Goal: Navigation & Orientation: Find specific page/section

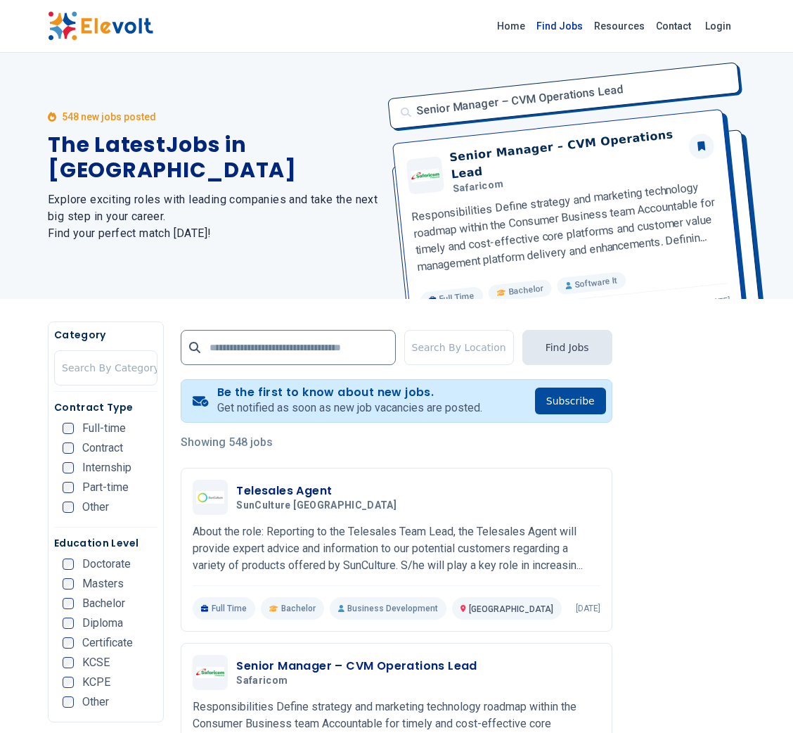
click at [555, 27] on link "Find Jobs" at bounding box center [560, 26] width 58 height 22
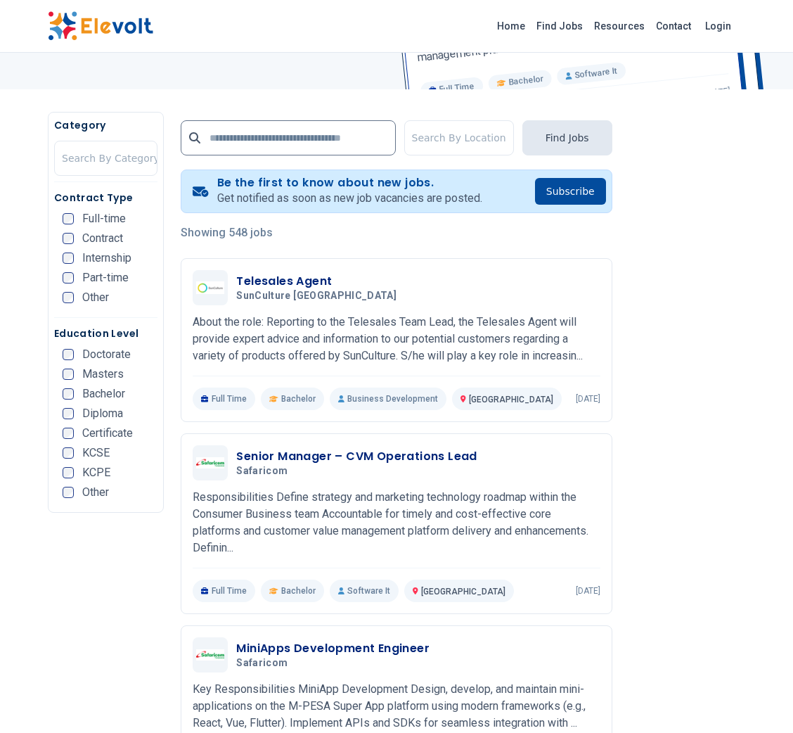
scroll to position [211, 0]
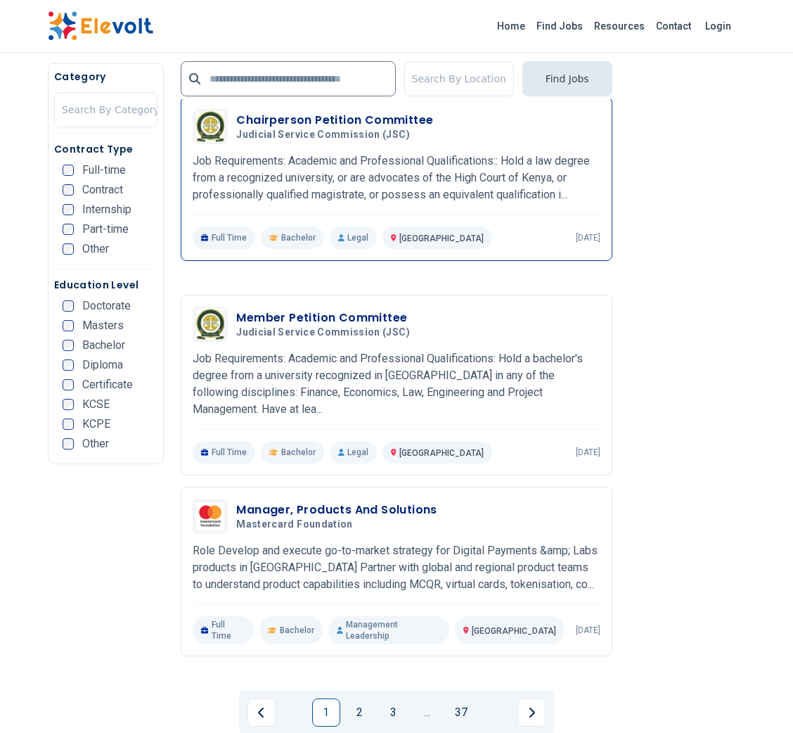
scroll to position [2652, 0]
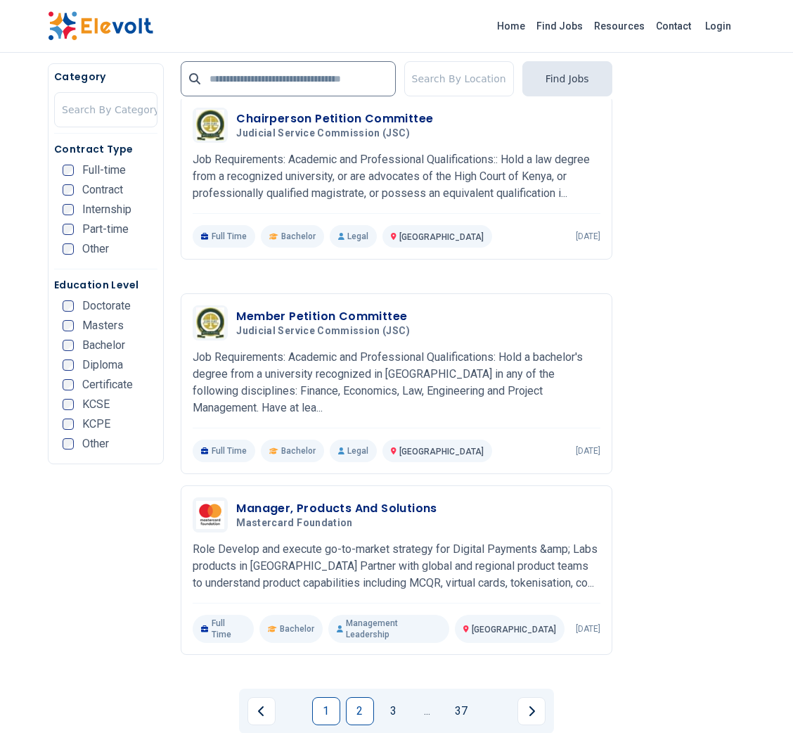
click at [360, 697] on link "2" at bounding box center [360, 711] width 28 height 28
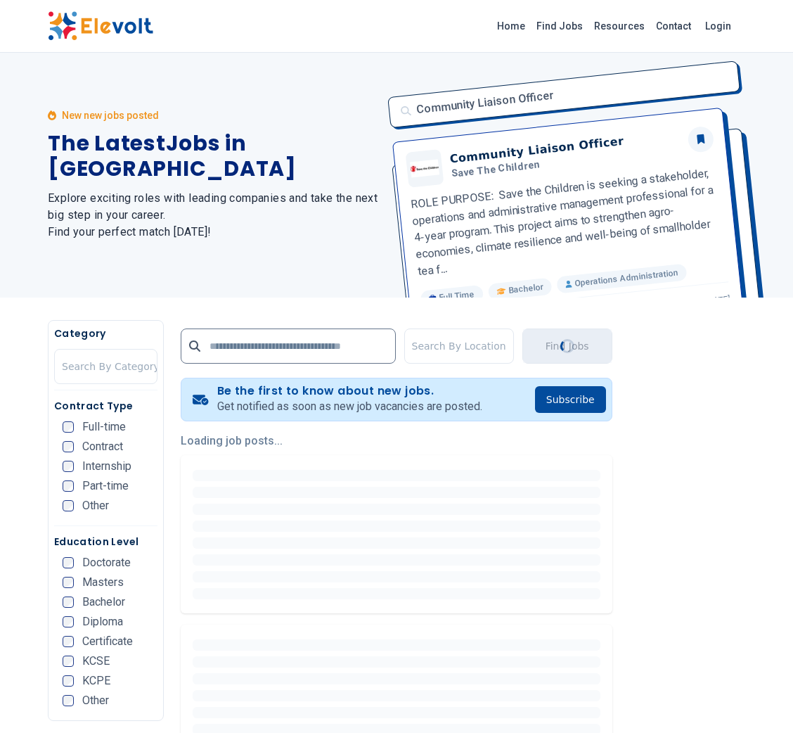
scroll to position [0, 0]
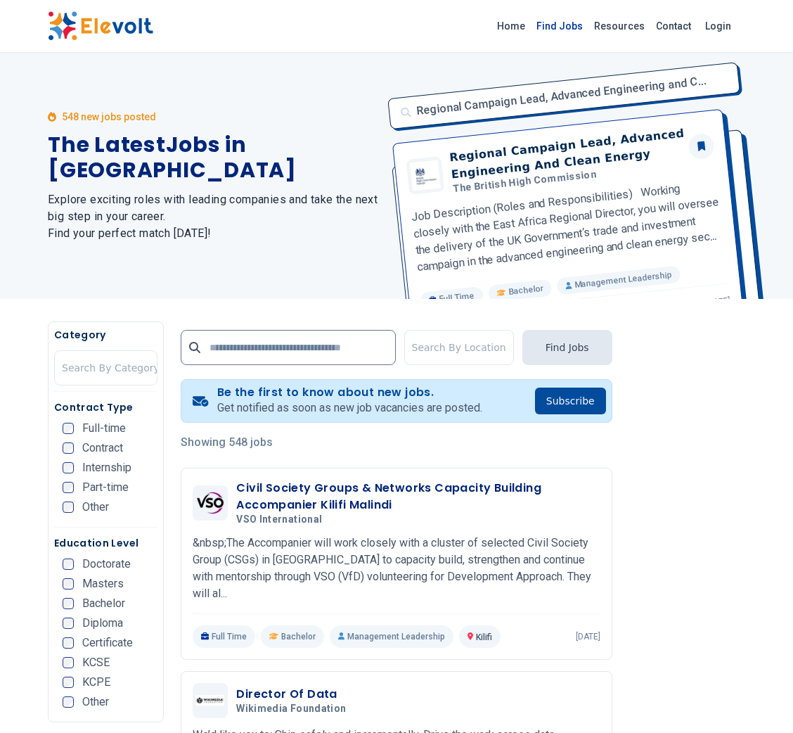
click at [575, 18] on link "Find Jobs" at bounding box center [560, 26] width 58 height 22
